Goal: Information Seeking & Learning: Understand process/instructions

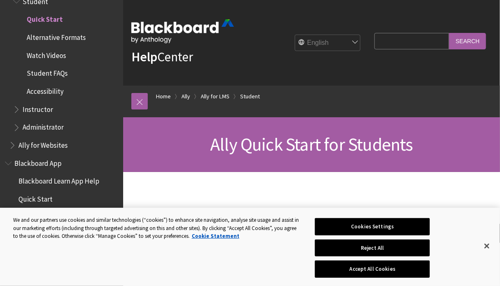
scroll to position [250, 0]
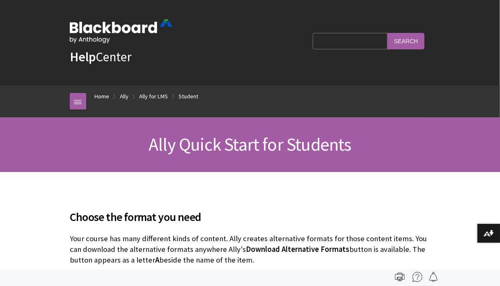
scroll to position [68, 0]
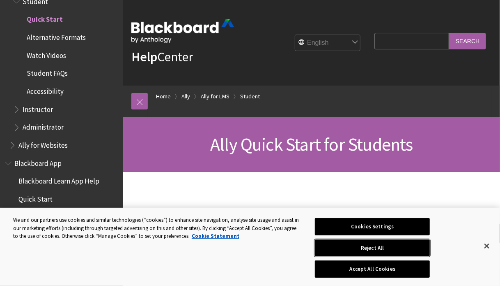
click at [350, 251] on button "Reject All" at bounding box center [372, 247] width 115 height 17
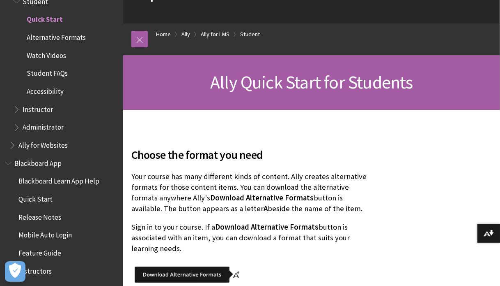
scroll to position [312, 0]
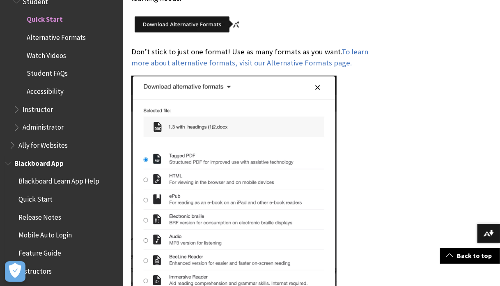
click at [73, 180] on span "Blackboard Learn App Help" at bounding box center [58, 179] width 81 height 11
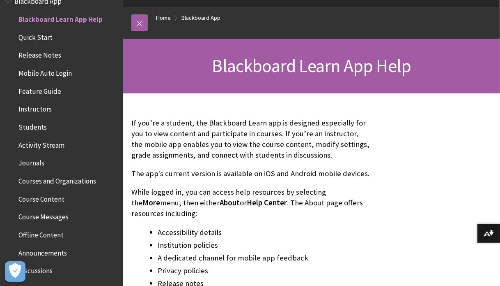
scroll to position [81, 0]
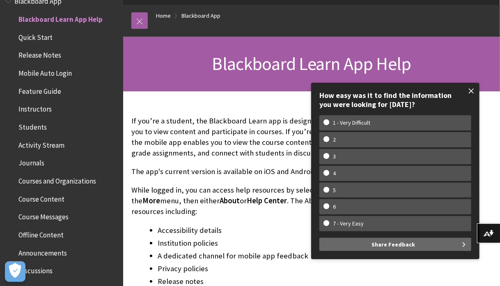
click at [471, 90] on span at bounding box center [471, 90] width 17 height 17
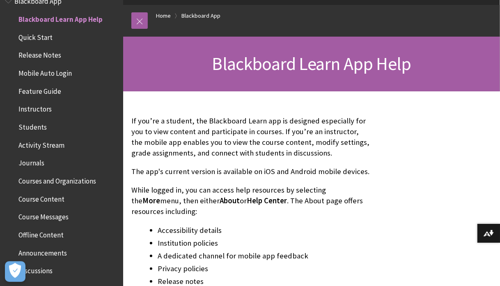
click at [30, 38] on span "Quick Start" at bounding box center [35, 35] width 34 height 11
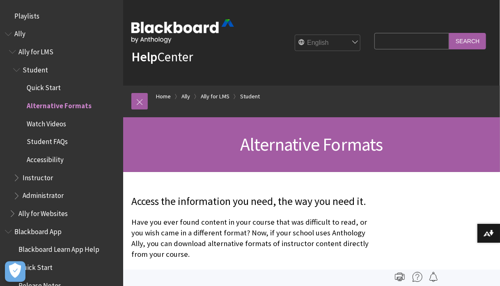
scroll to position [86, 0]
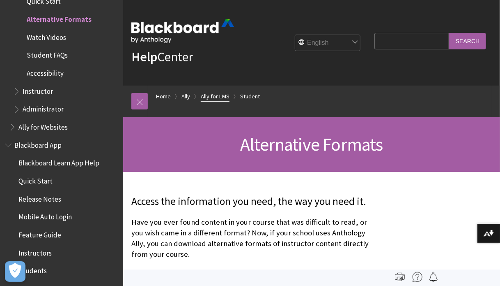
click at [216, 96] on link "Ally for LMS" at bounding box center [215, 96] width 29 height 10
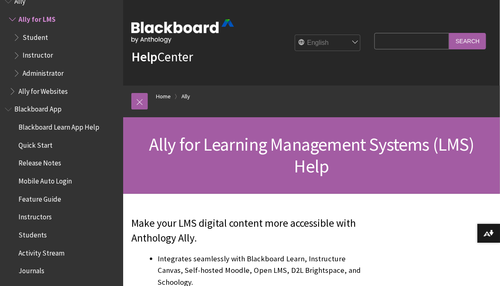
scroll to position [250, 0]
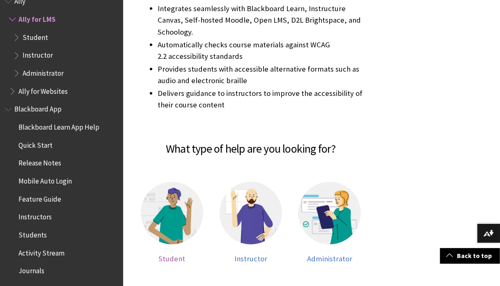
click at [171, 253] on span "Student" at bounding box center [172, 257] width 27 height 9
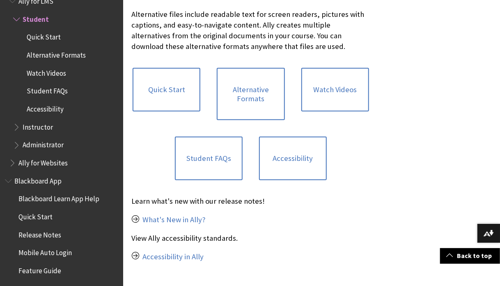
scroll to position [253, 0]
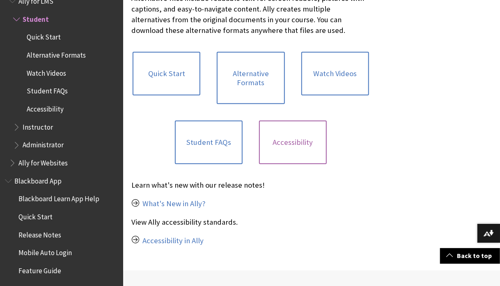
click at [284, 143] on link "Accessibility" at bounding box center [293, 142] width 68 height 44
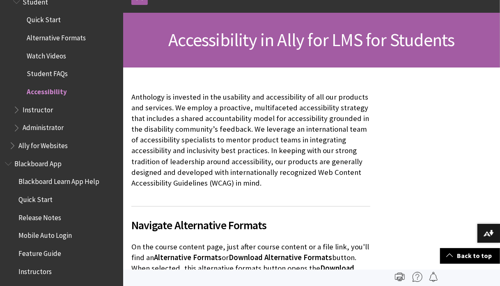
scroll to position [56, 0]
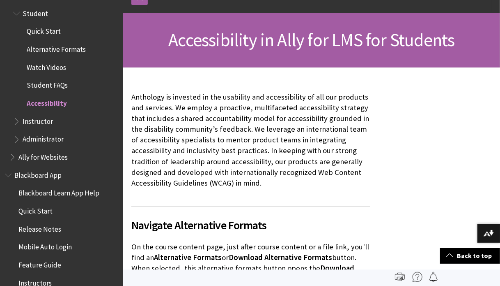
click at [48, 66] on span "Watch Videos" at bounding box center [46, 65] width 39 height 11
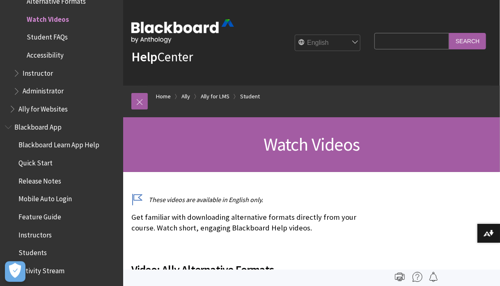
scroll to position [250, 0]
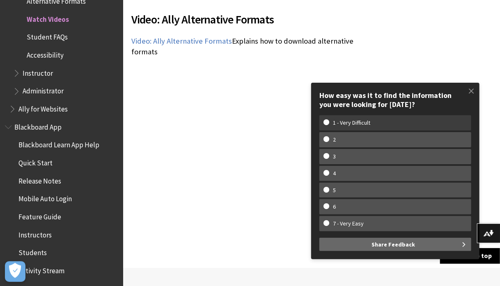
click at [327, 121] on w-span "1 - Very Difficult" at bounding box center [396, 122] width 144 height 7
click at [327, 121] on input "1 - Very Difficult" at bounding box center [326, 121] width 5 height 5
radio input "true"
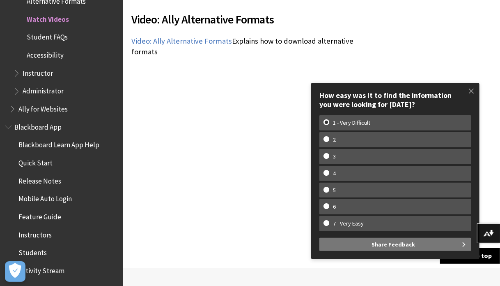
click at [390, 243] on span "Share Feedback" at bounding box center [394, 243] width 44 height 13
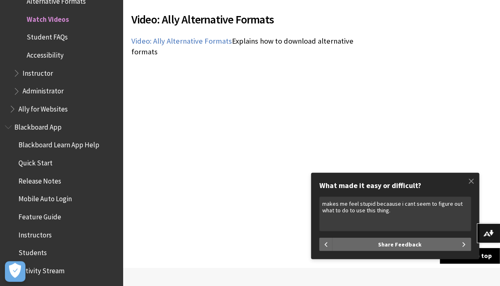
click at [388, 205] on textarea "makes me feel stupid becaause i cant seem to figure out what to do to use this …" at bounding box center [396, 213] width 152 height 35
click at [384, 210] on textarea "makes me feel stupid because i cant seem to figure out what to do to use this t…" at bounding box center [396, 213] width 152 height 35
click at [392, 211] on textarea "makes me feel stupid because i cant seem to figure out what to do to use this t…" at bounding box center [396, 213] width 152 height 35
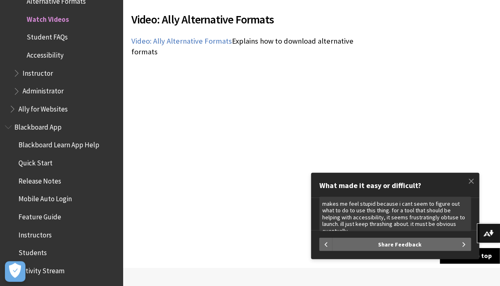
click at [399, 225] on textarea "makes me feel stupid because i cant seem to figure out what to do to use this t…" at bounding box center [396, 213] width 152 height 35
click at [450, 217] on textarea "makes me feel stupid because i cant seem to figure out what to do to use this t…" at bounding box center [396, 213] width 152 height 35
click at [447, 217] on textarea "makes me feel stupid because i cant seem to figure out what to do to use this t…" at bounding box center [396, 213] width 152 height 35
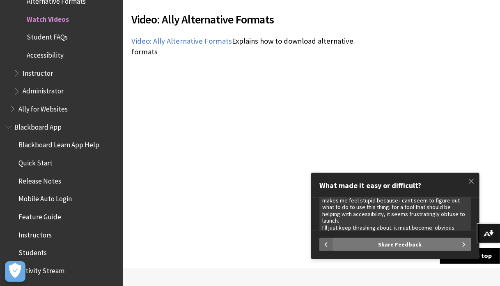
type textarea "makes me feel stupid because i cant seem to figure out what to do to use this t…"
click at [422, 247] on button "Share Feedback" at bounding box center [402, 243] width 139 height 13
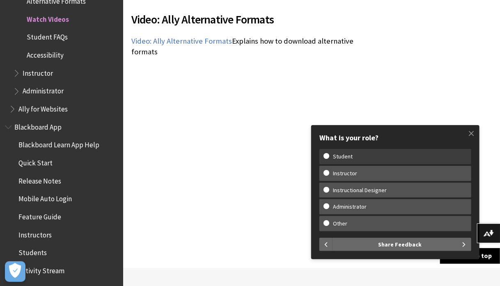
click at [327, 157] on w-span "Student" at bounding box center [396, 156] width 144 height 7
click at [327, 157] on input "Student" at bounding box center [326, 155] width 5 height 5
radio input "true"
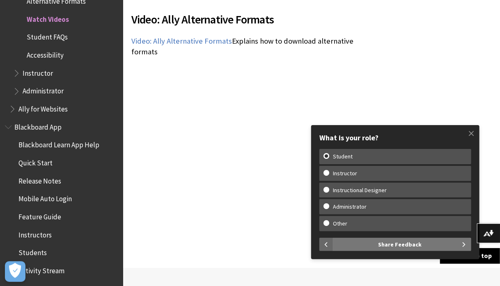
click at [399, 243] on span "Share Feedback" at bounding box center [400, 243] width 44 height 13
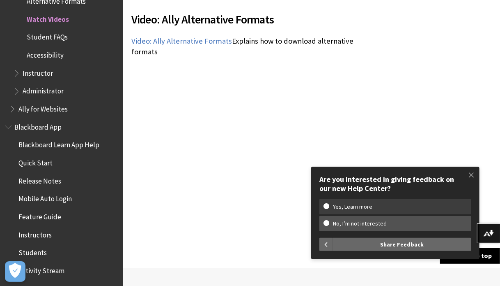
click at [326, 207] on w-span "Yes, Learn more" at bounding box center [396, 206] width 144 height 7
click at [326, 207] on input "Yes, Learn more" at bounding box center [326, 205] width 5 height 5
radio input "true"
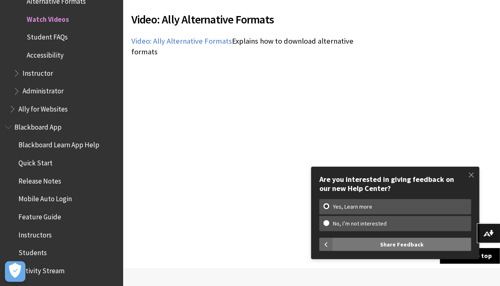
click at [383, 243] on span "Share Feedback" at bounding box center [402, 243] width 44 height 13
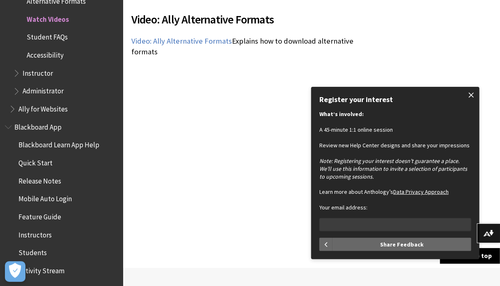
click at [475, 96] on span at bounding box center [471, 94] width 17 height 17
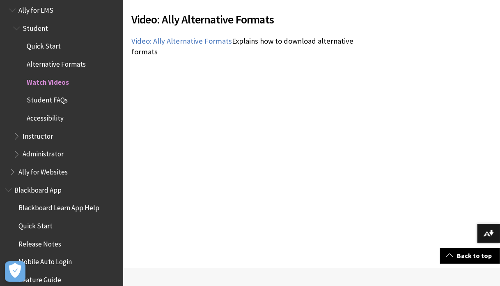
scroll to position [24, 0]
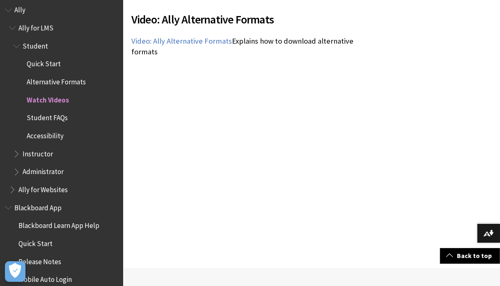
click at [48, 63] on span "Quick Start" at bounding box center [44, 62] width 34 height 11
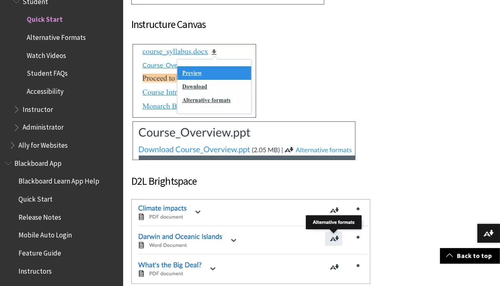
scroll to position [1320, 0]
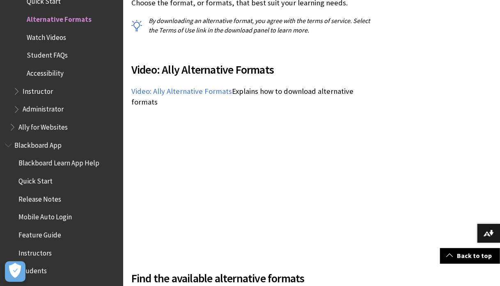
scroll to position [999, 0]
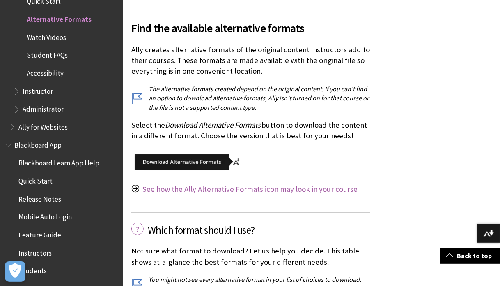
click at [264, 184] on link "See how the Ally Alternative Formats icon may look in your course" at bounding box center [250, 189] width 215 height 10
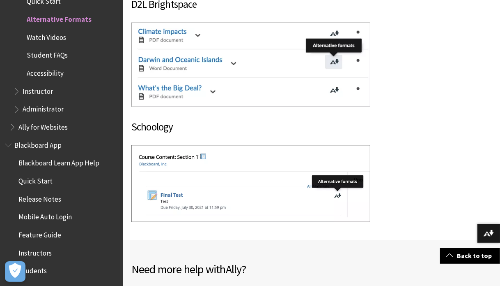
scroll to position [9999, 0]
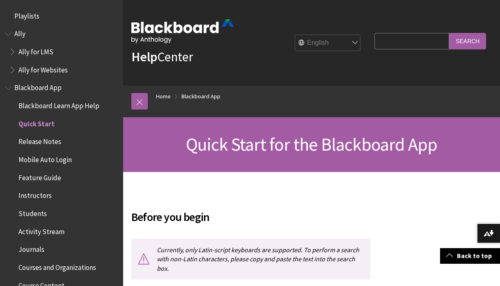
scroll to position [234, 0]
